Goal: Transaction & Acquisition: Purchase product/service

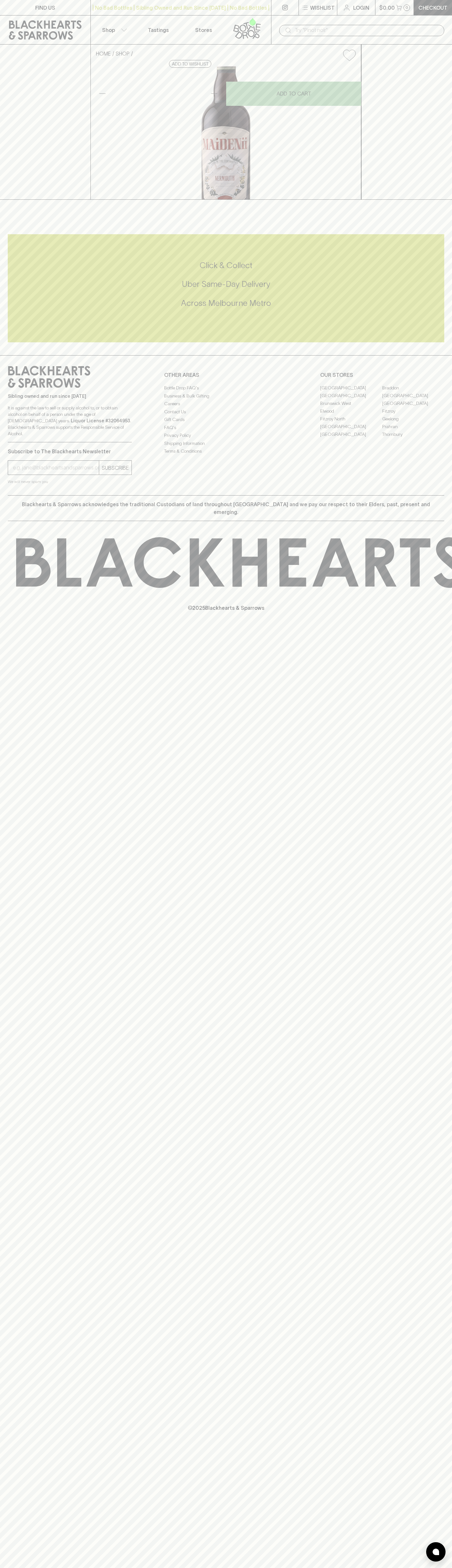
click at [286, 11] on link at bounding box center [284, 7] width 27 height 15
click at [422, 159] on div "HOME SHOP Maidenii Sweet Vermouth $50.00 Add to wishlist No Further Discounts 1…" at bounding box center [226, 122] width 452 height 155
click at [256, 1567] on html "FIND US | No Bad Bottles | Sibling Owned and Run Since 2006 | No Bad Bottles | …" at bounding box center [226, 784] width 452 height 1568
click at [18, 908] on div "FIND US | No Bad Bottles | Sibling Owned and Run Since 2006 | No Bad Bottles | …" at bounding box center [226, 784] width 452 height 1568
